Goal: Task Accomplishment & Management: Use online tool/utility

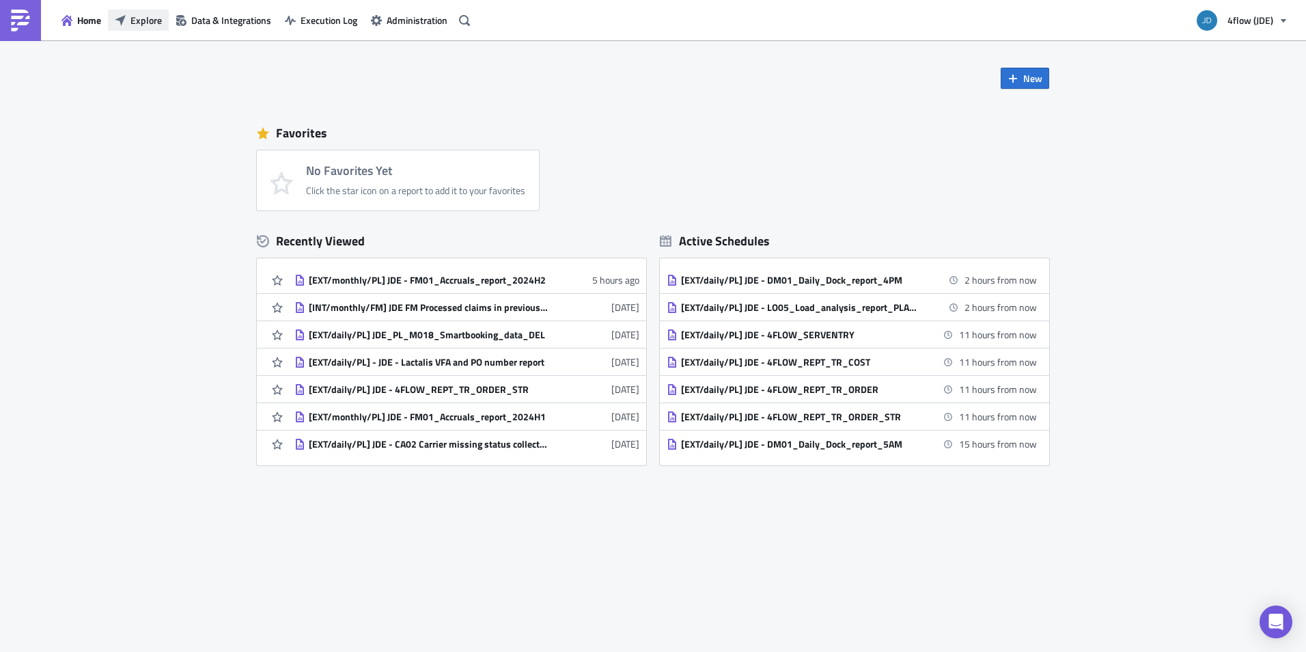
click at [145, 18] on span "Explore" at bounding box center [146, 20] width 31 height 14
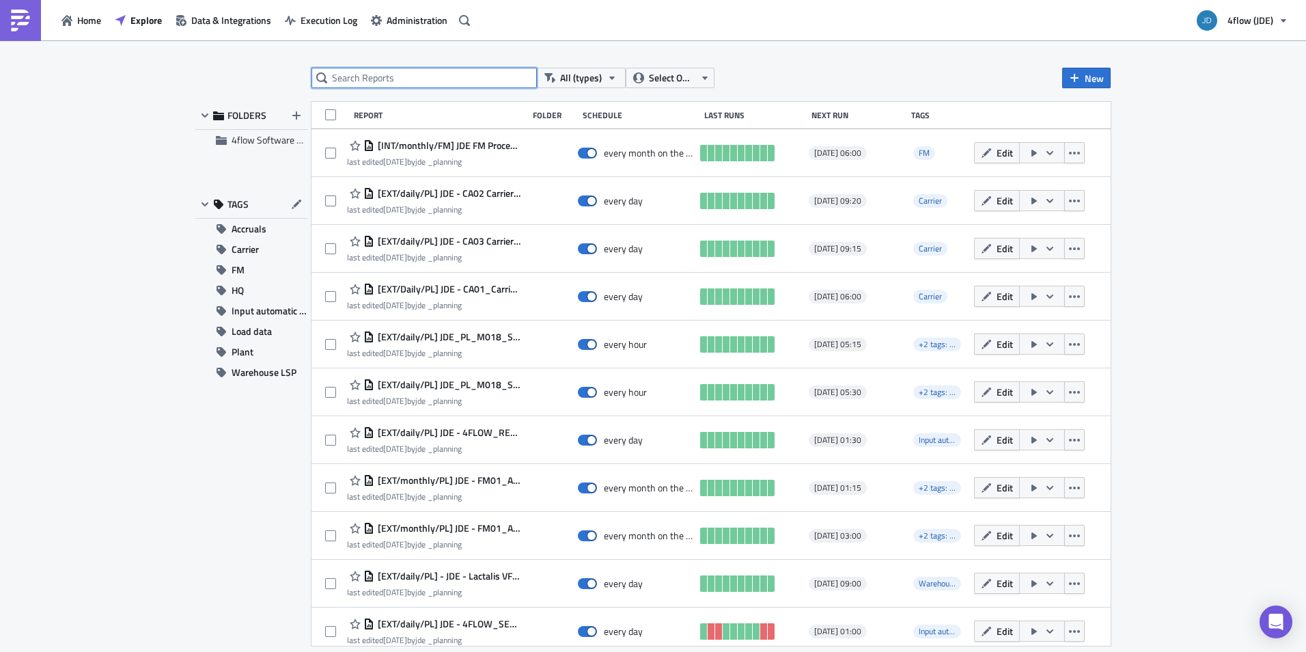
click at [452, 83] on input "text" at bounding box center [424, 78] width 225 height 20
type input "LO06"
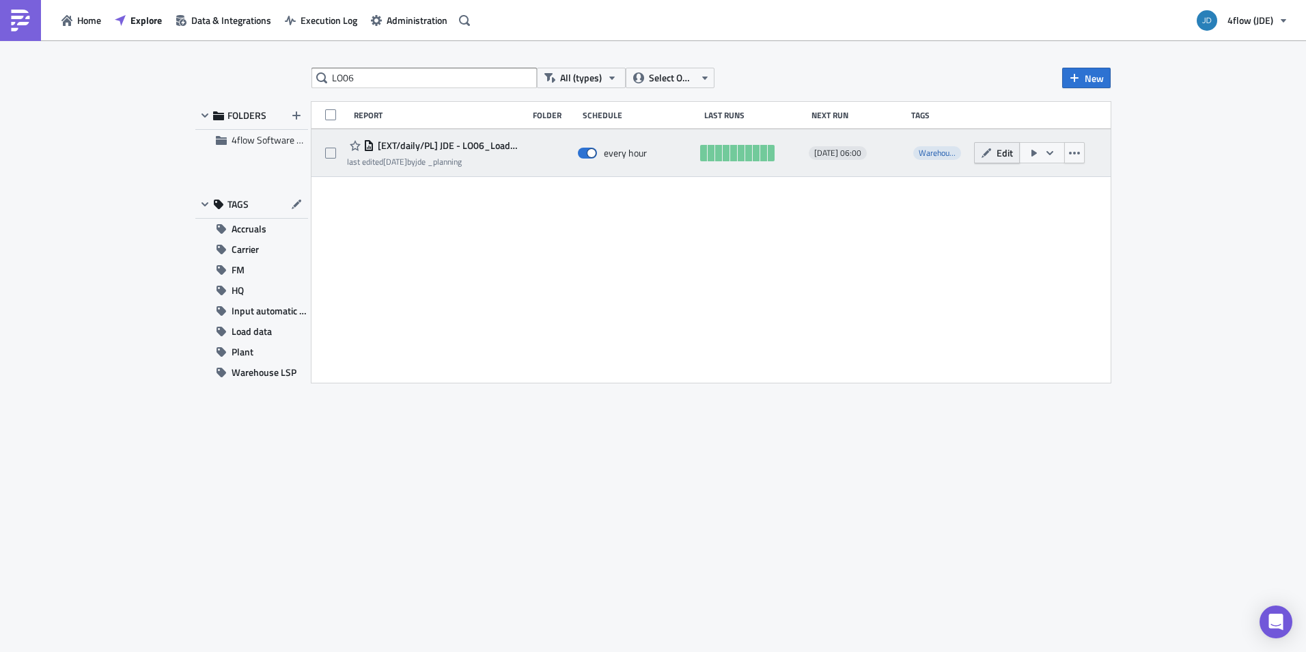
click at [1002, 151] on span "Edit" at bounding box center [1005, 153] width 16 height 14
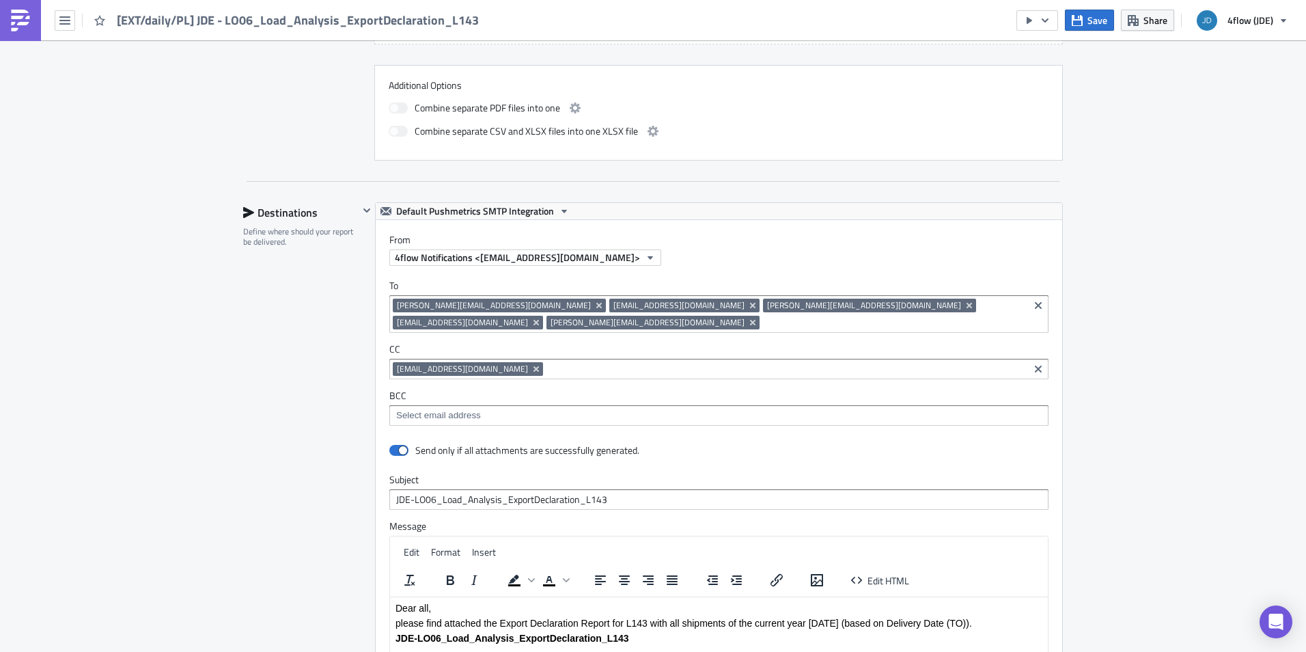
scroll to position [820, 0]
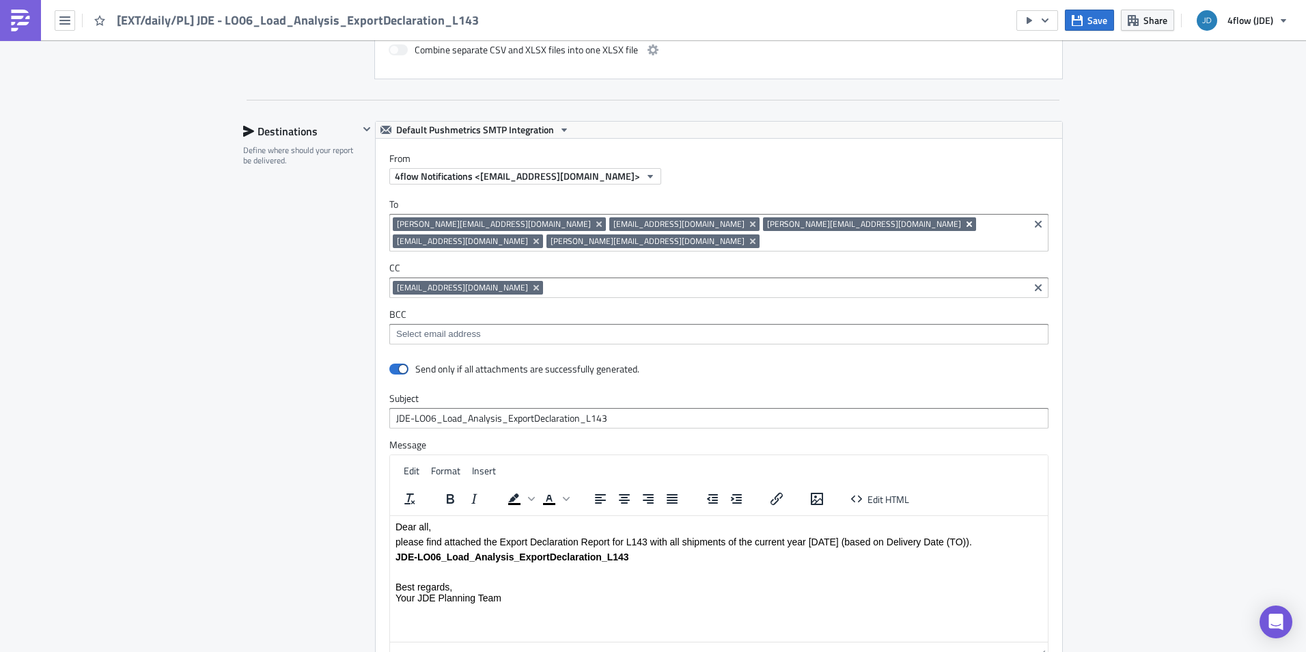
click at [967, 225] on icon "Remove Tag" at bounding box center [969, 223] width 5 height 5
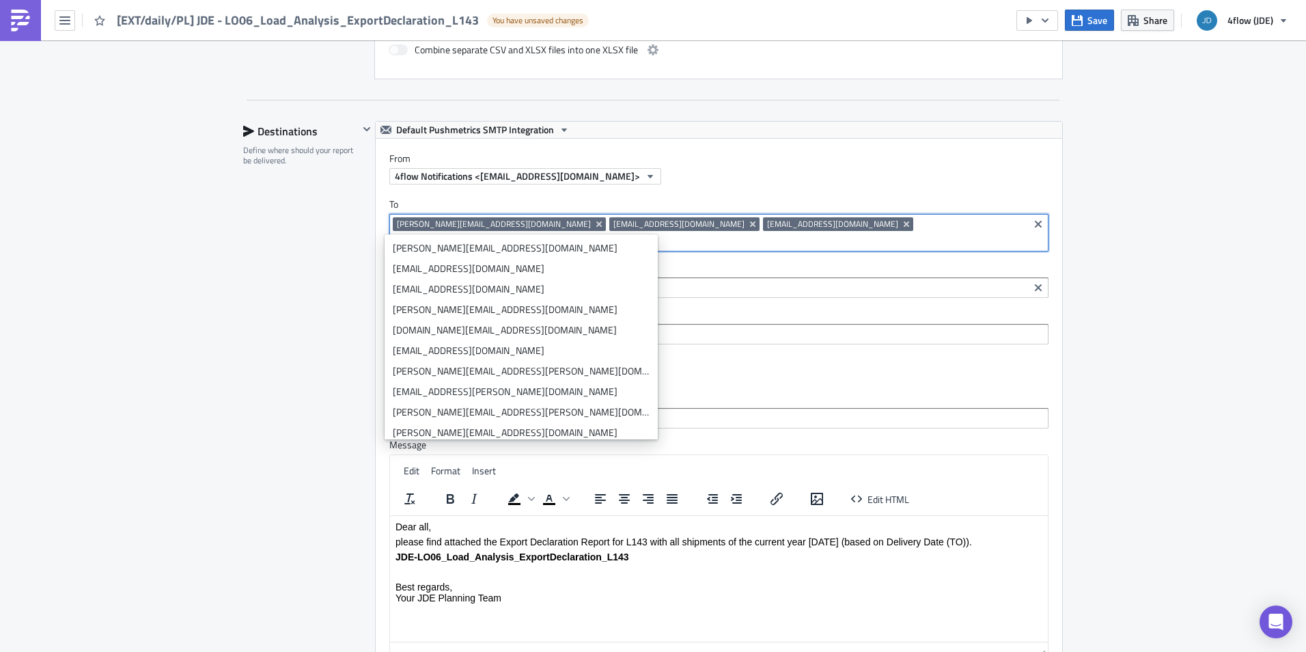
click at [937, 234] on input at bounding box center [817, 241] width 416 height 14
paste input "[PERSON_NAME][EMAIL_ADDRESS][DOMAIN_NAME]"
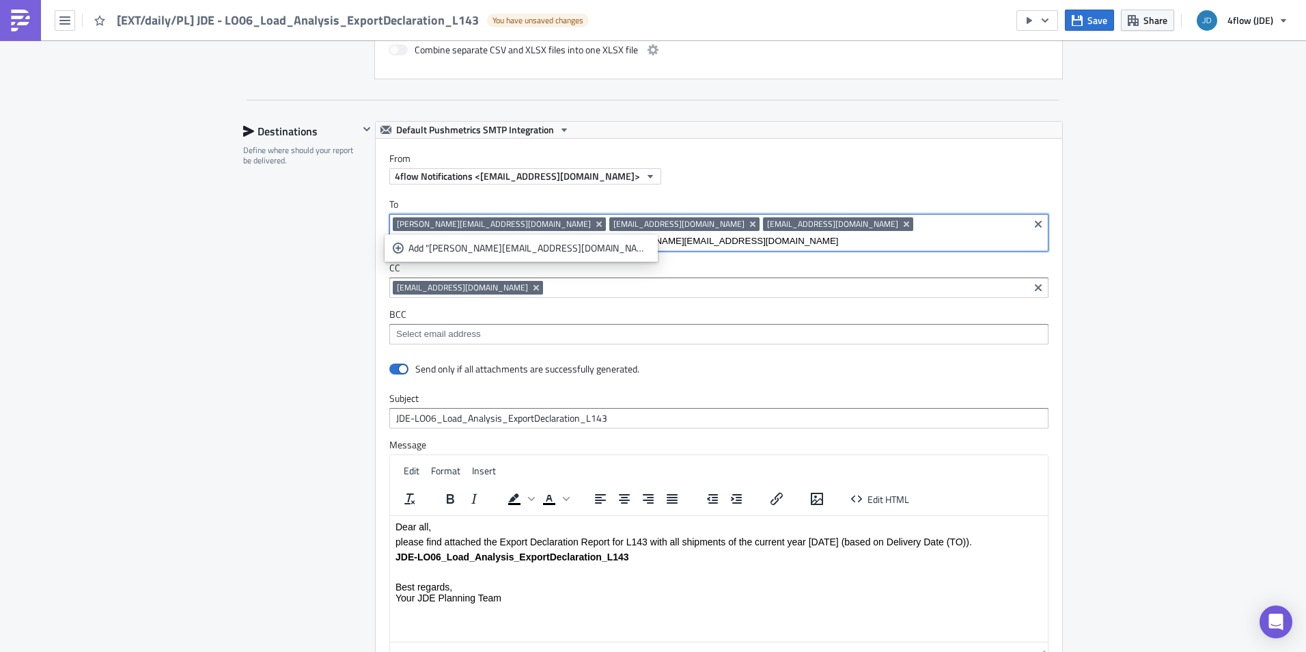
click at [984, 234] on input "[PERSON_NAME][EMAIL_ADDRESS][DOMAIN_NAME]" at bounding box center [817, 241] width 416 height 14
type input "[PERSON_NAME][EMAIL_ADDRESS][DOMAIN_NAME]"
click at [493, 249] on div "Add "[PERSON_NAME][EMAIL_ADDRESS][DOMAIN_NAME]"" at bounding box center [529, 248] width 241 height 14
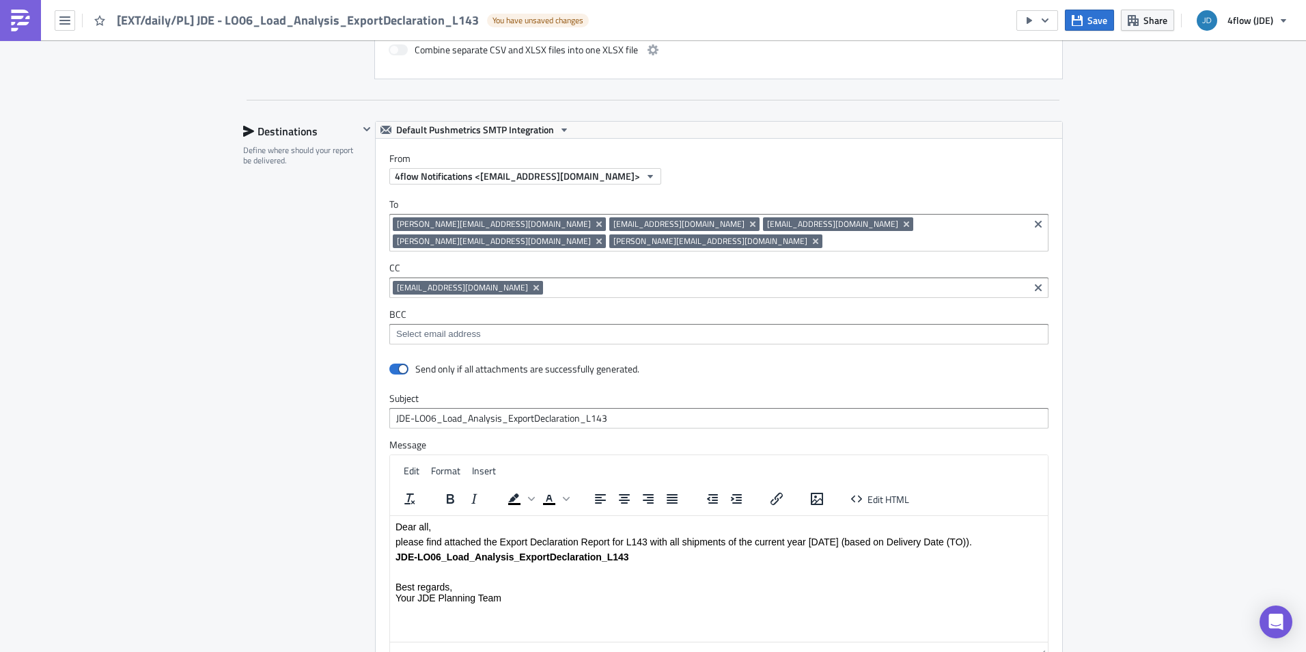
click at [1123, 230] on div "Execution Log Edit " [EXT/daily/PL] JDE - LO06_Load_Analysis_ExportDeclaration_…" at bounding box center [653, 106] width 1306 height 1772
drag, startPoint x: 810, startPoint y: 538, endPoint x: 832, endPoint y: 539, distance: 21.9
click at [832, 539] on p "please find attached the Export Declaration Report for L143 with all shipments …" at bounding box center [719, 541] width 647 height 11
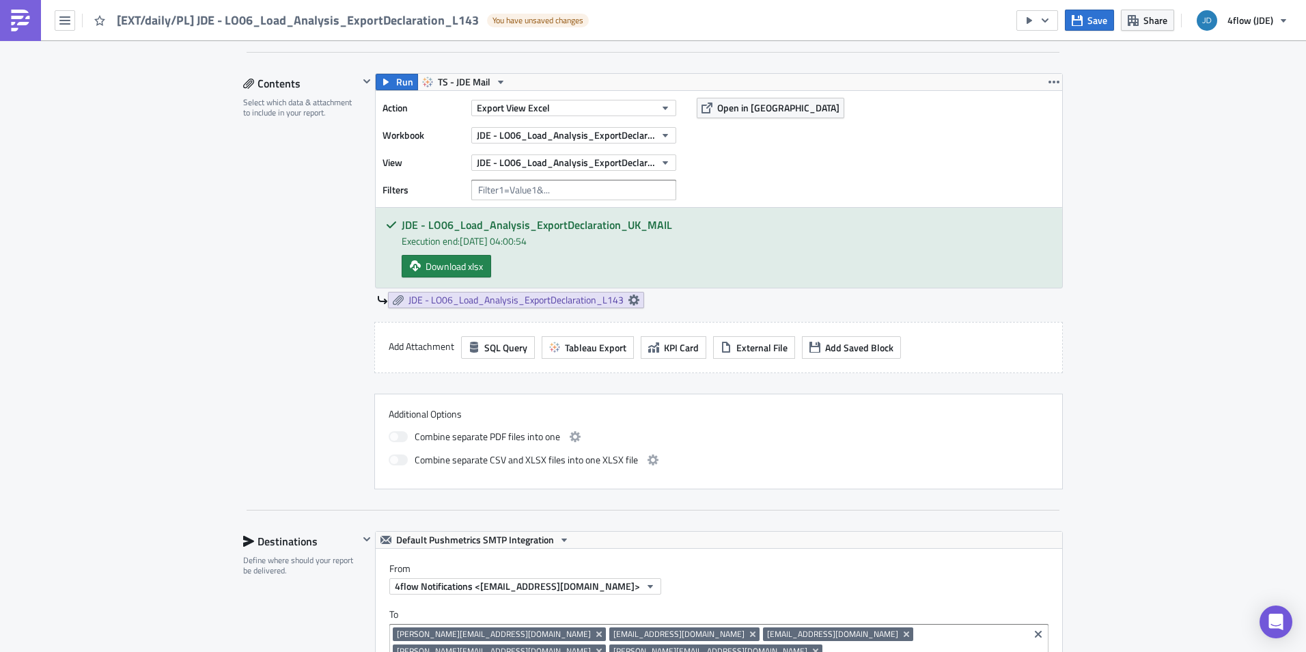
scroll to position [752, 0]
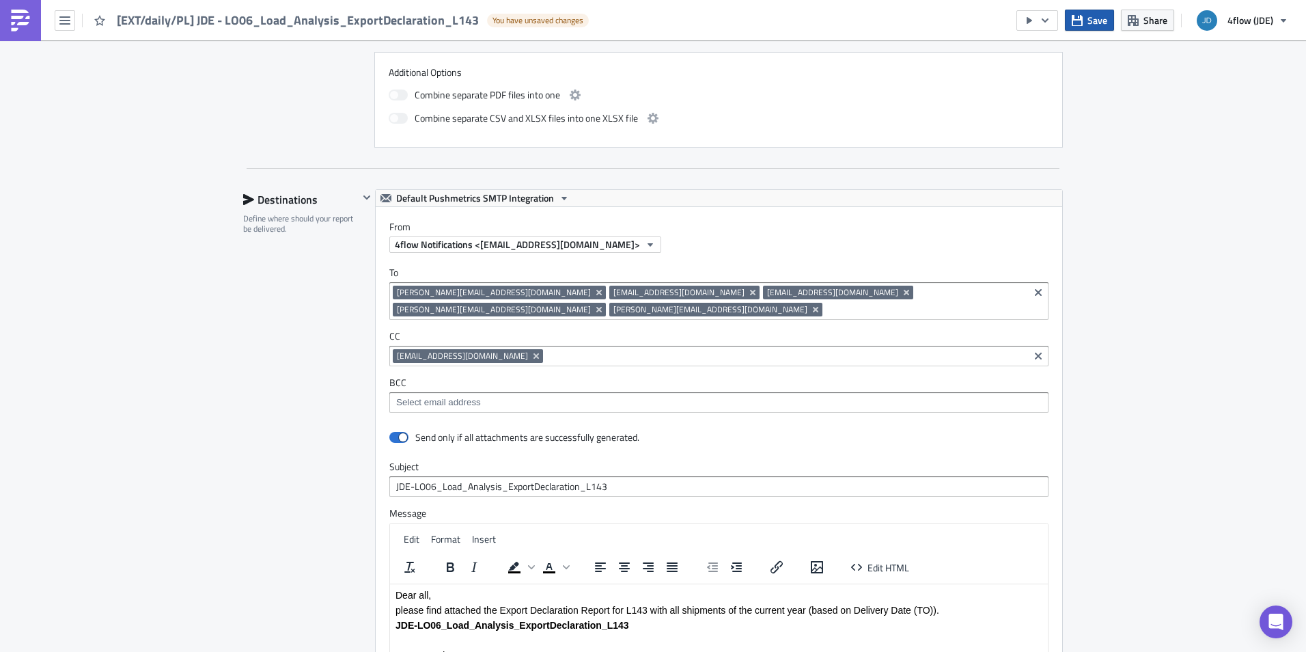
click at [1088, 21] on span "Save" at bounding box center [1098, 20] width 20 height 14
click at [61, 21] on icon "button" at bounding box center [64, 20] width 11 height 11
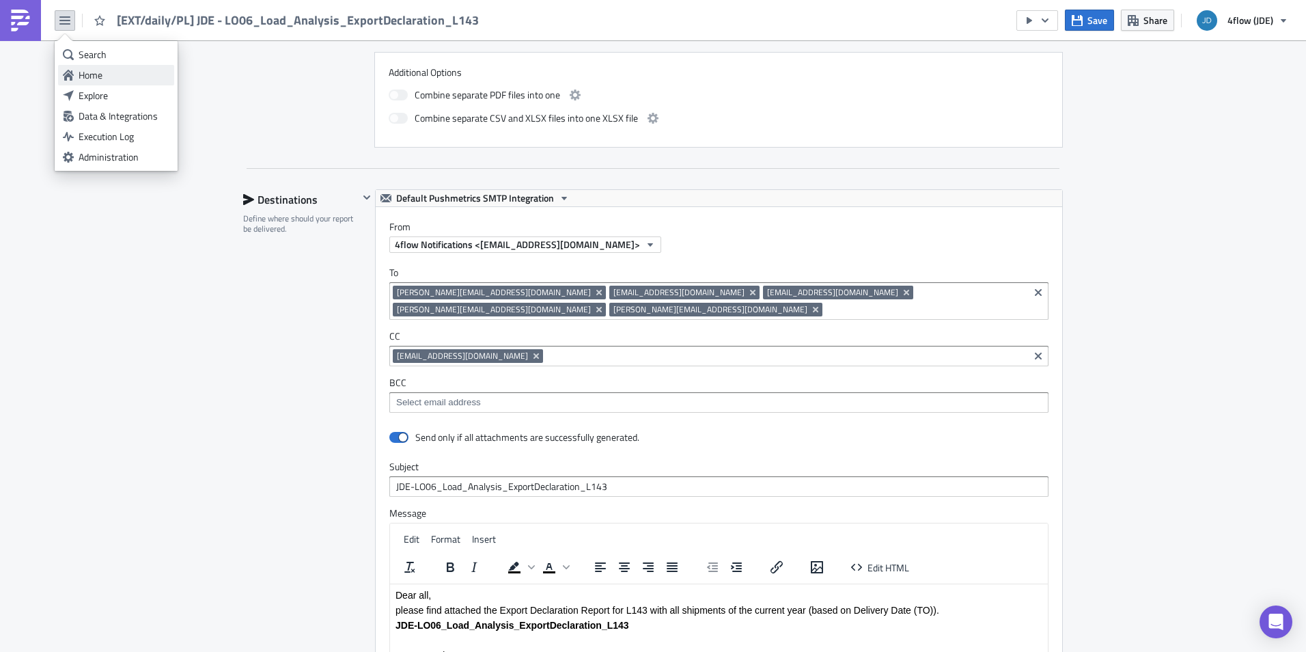
click at [89, 66] on link "Home" at bounding box center [116, 75] width 116 height 20
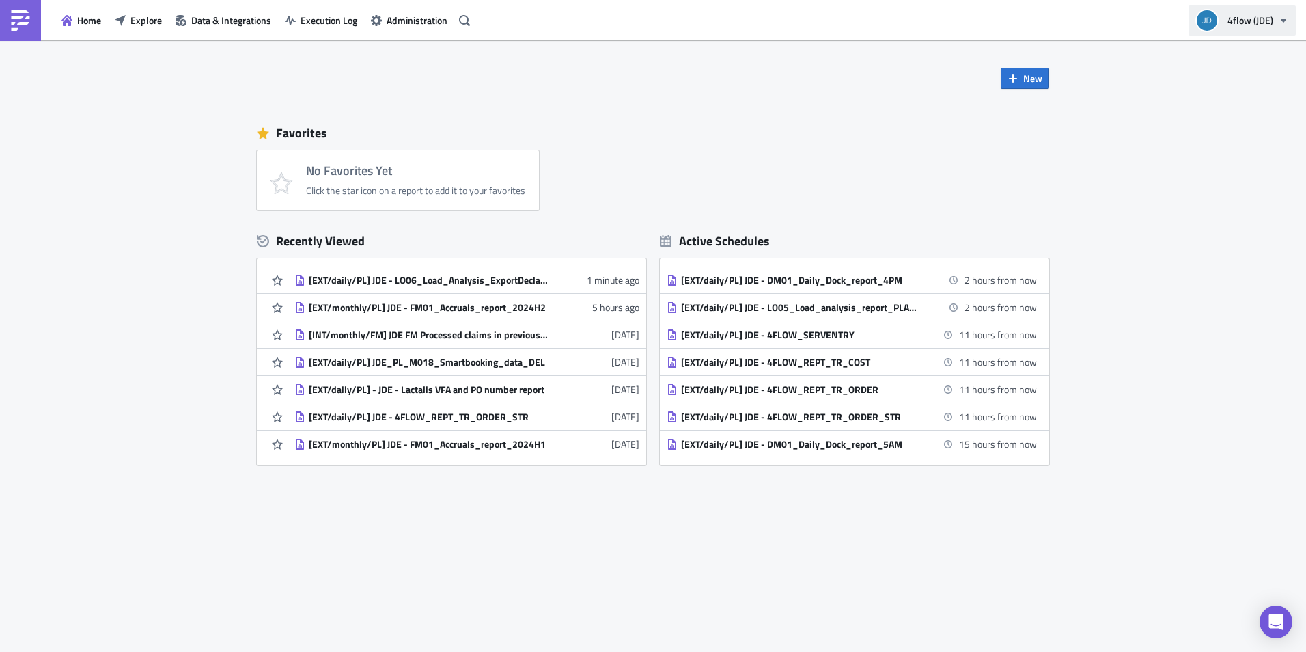
click at [1277, 19] on button "4flow (JDE)" at bounding box center [1242, 20] width 107 height 30
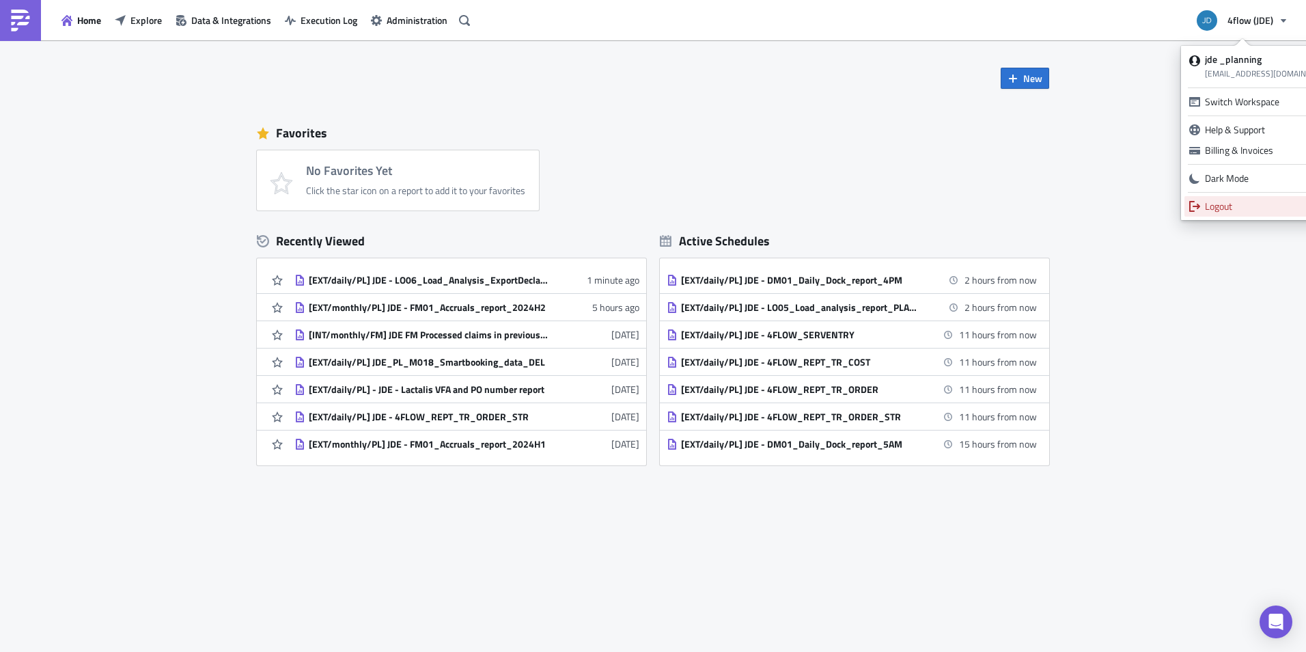
click at [1252, 208] on div "Logout" at bounding box center [1270, 207] width 131 height 14
